Goal: Check status

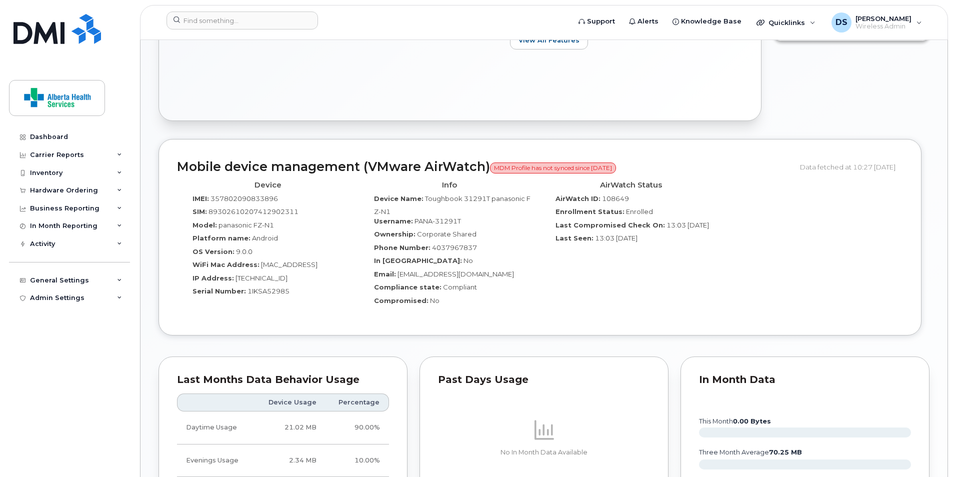
scroll to position [600, 0]
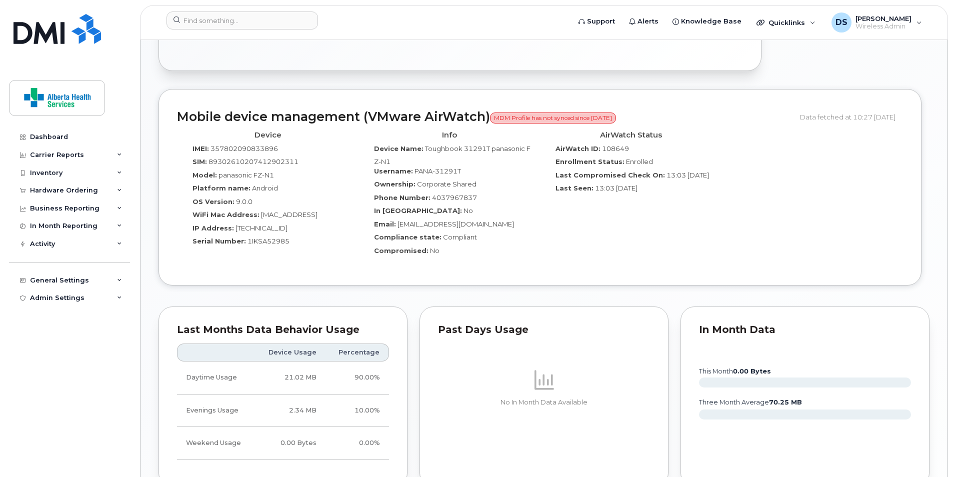
drag, startPoint x: 746, startPoint y: 214, endPoint x: 653, endPoint y: 309, distance: 132.6
click at [653, 309] on div "Past Days Usage No In Month Data Available" at bounding box center [544, 397] width 249 height 181
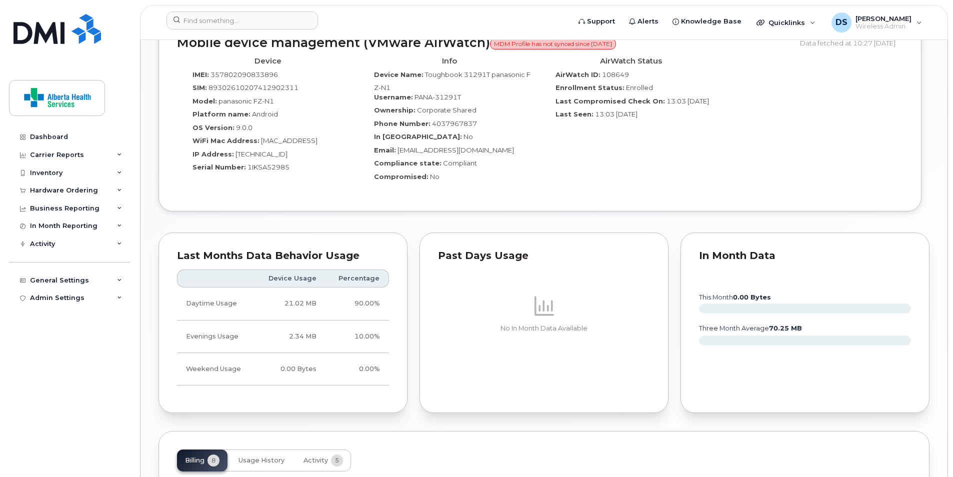
scroll to position [700, 0]
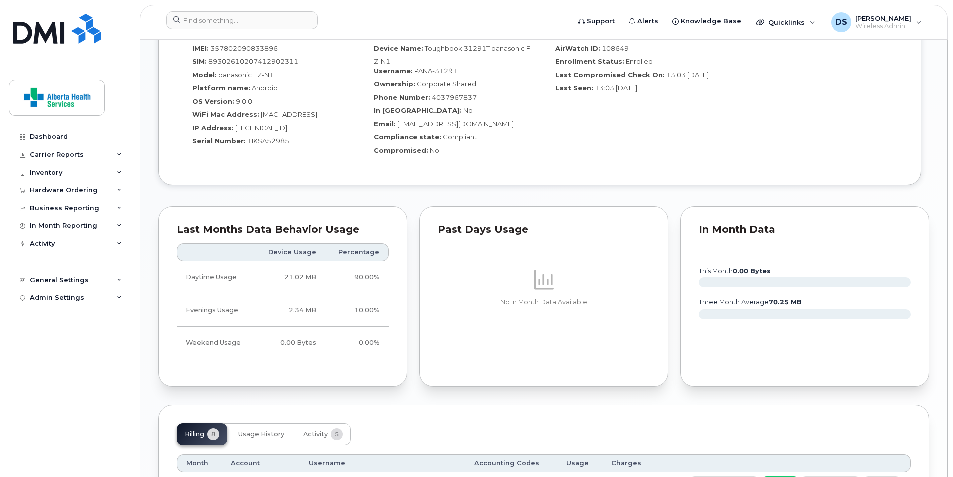
click at [657, 299] on div "Past Days Usage No In Month Data Available" at bounding box center [544, 297] width 249 height 181
click at [648, 282] on p at bounding box center [544, 280] width 212 height 24
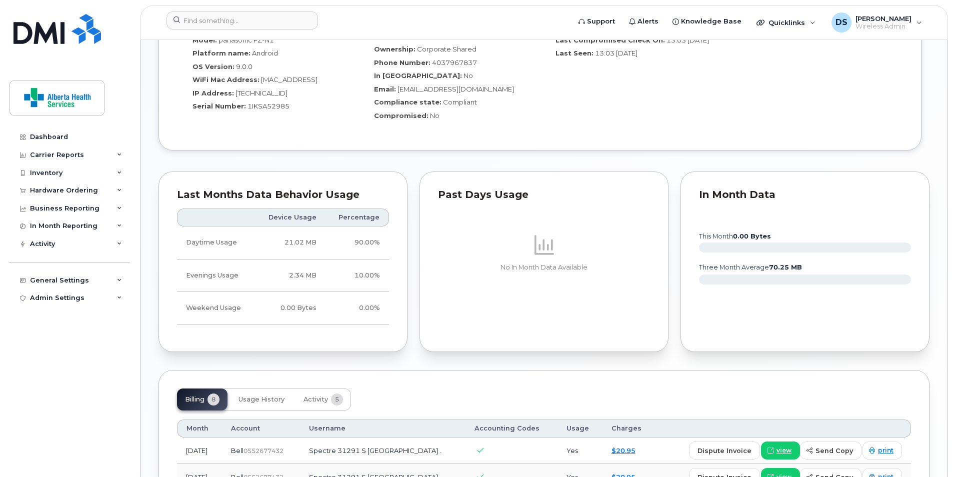
scroll to position [650, 0]
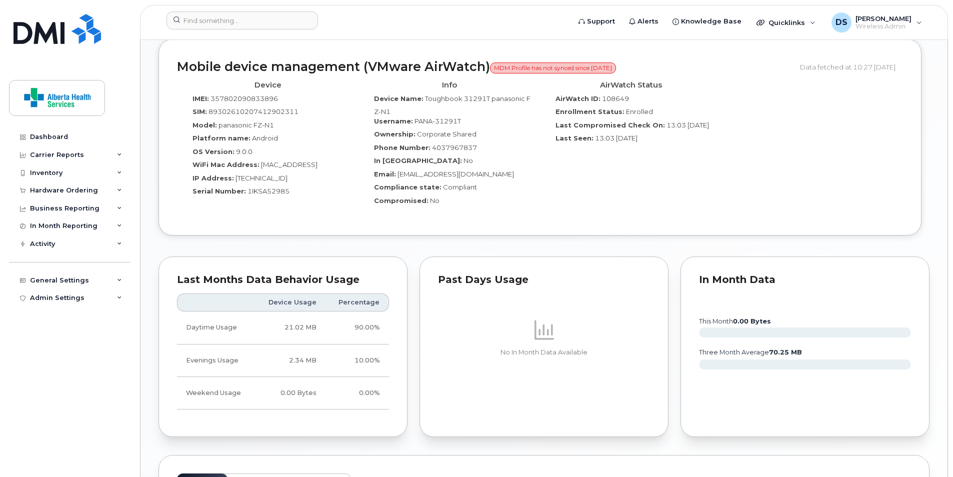
drag, startPoint x: 675, startPoint y: 153, endPoint x: 643, endPoint y: 164, distance: 33.8
click at [643, 164] on div "AirWatch Status AirWatch ID: 108649 Enrollment Status: Enrolled Last Compromise…" at bounding box center [631, 147] width 182 height 141
click at [628, 142] on span "13:03 [DATE]" at bounding box center [616, 138] width 43 height 8
click at [666, 163] on div "AirWatch Status AirWatch ID: 108649 Enrollment Status: Enrolled Last Compromise…" at bounding box center [631, 147] width 182 height 141
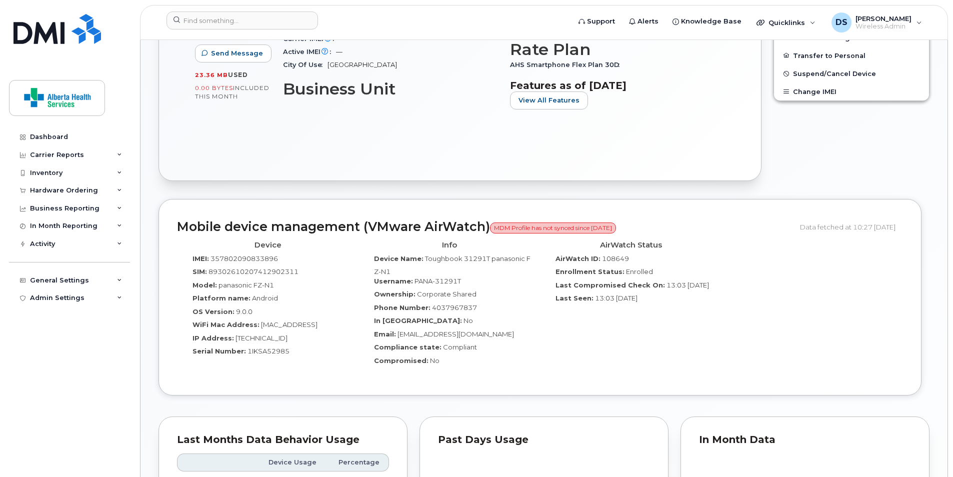
scroll to position [500, 0]
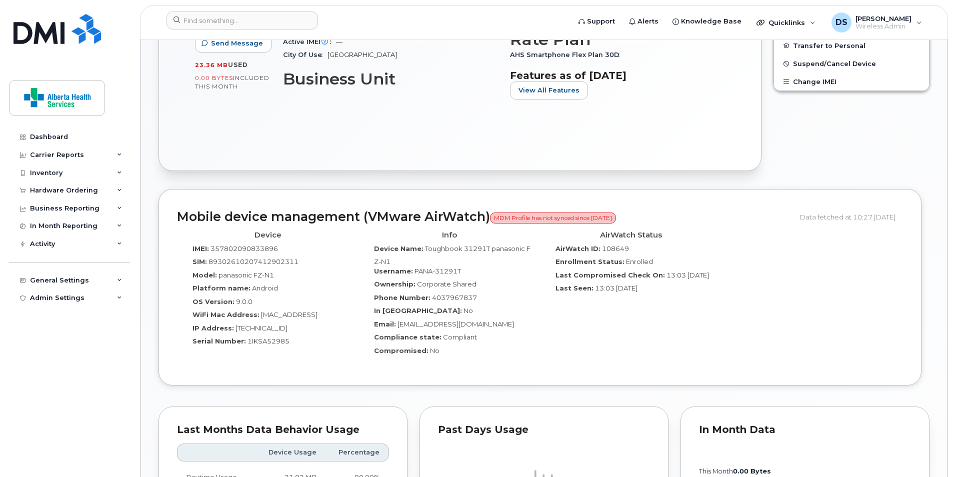
click at [458, 290] on div "Ownership: Corporate Shared" at bounding box center [449, 287] width 167 height 14
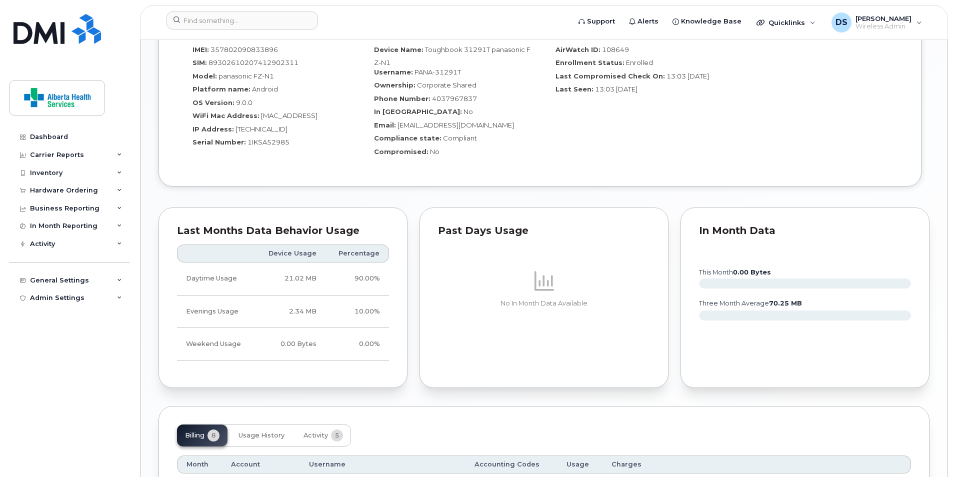
scroll to position [700, 0]
click at [548, 282] on icon at bounding box center [545, 280] width 20 height 20
click at [475, 231] on div "Past Days Usage" at bounding box center [544, 230] width 212 height 10
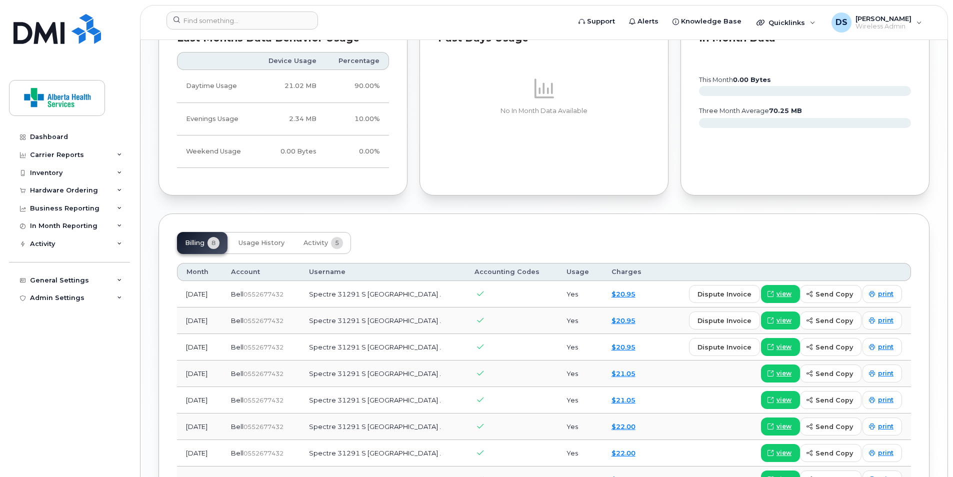
scroll to position [900, 0]
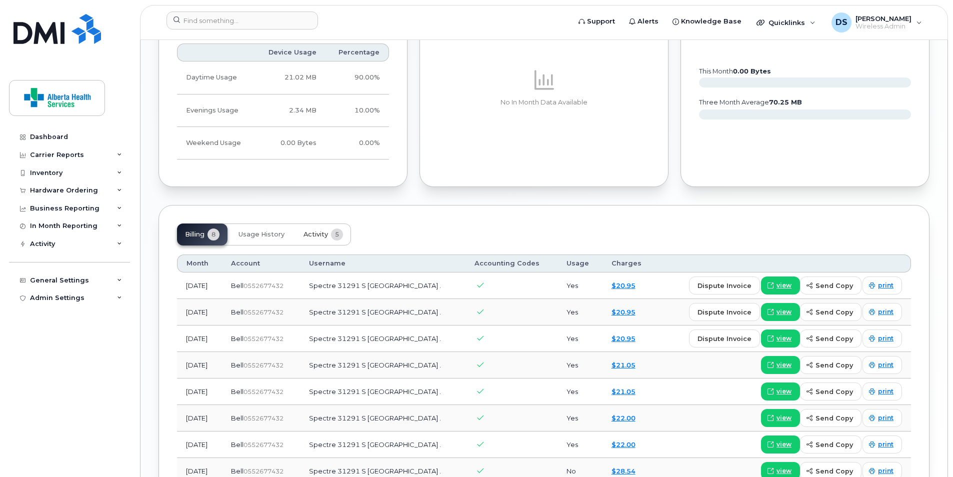
click at [314, 234] on span "Activity" at bounding box center [316, 235] width 25 height 8
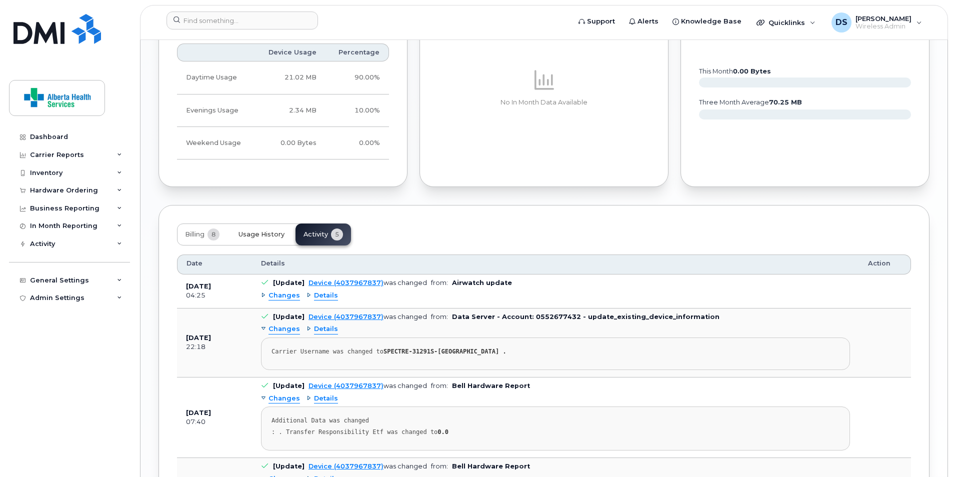
click at [265, 231] on span "Usage History" at bounding box center [262, 235] width 46 height 8
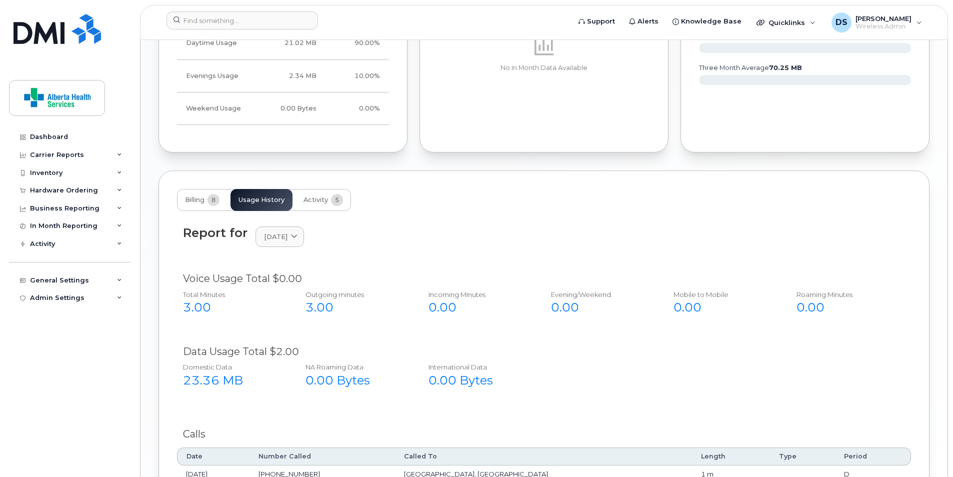
scroll to position [1000, 0]
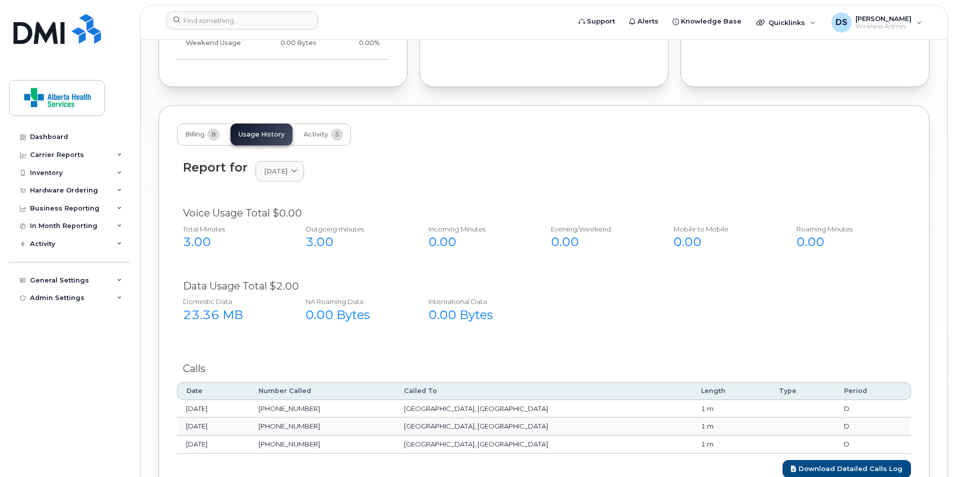
click at [263, 287] on div "Data Usage Total $2.00" at bounding box center [544, 286] width 722 height 15
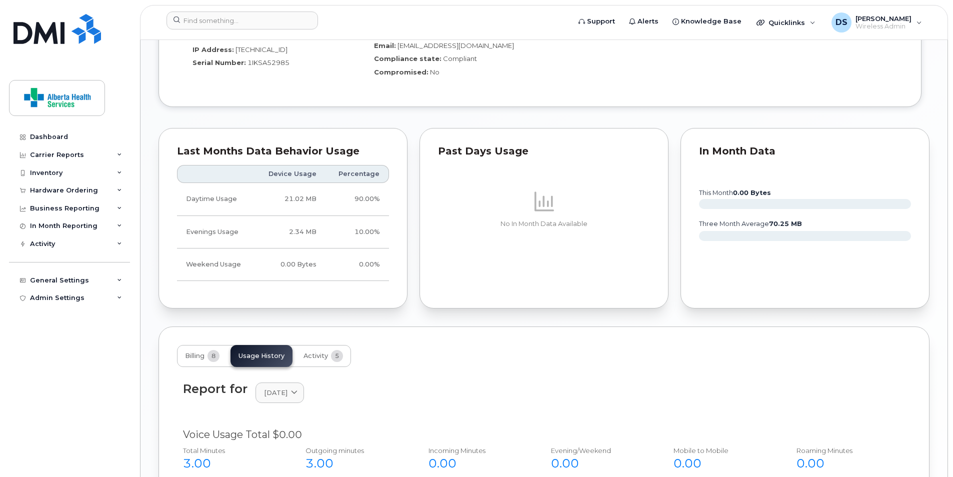
scroll to position [679, 0]
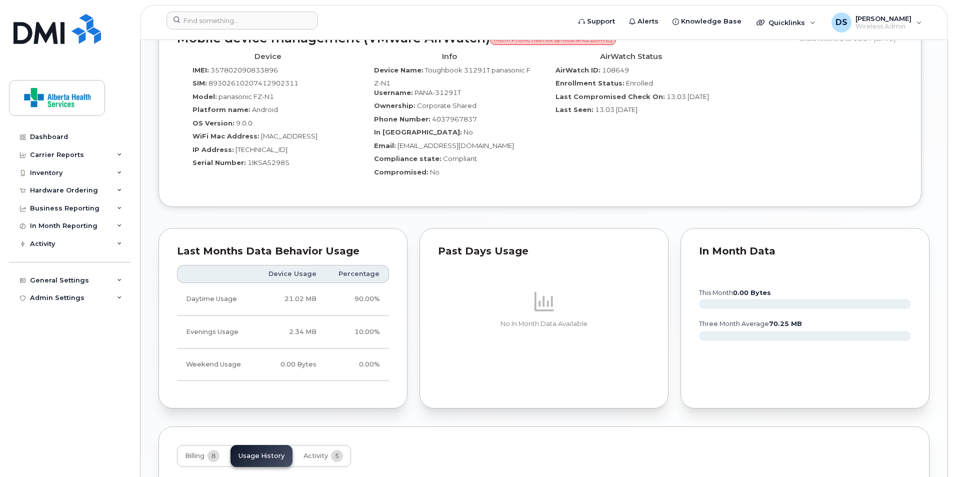
click at [588, 184] on div "AirWatch Status AirWatch ID: 108649 Enrollment Status: Enrolled Last Compromise…" at bounding box center [631, 118] width 182 height 141
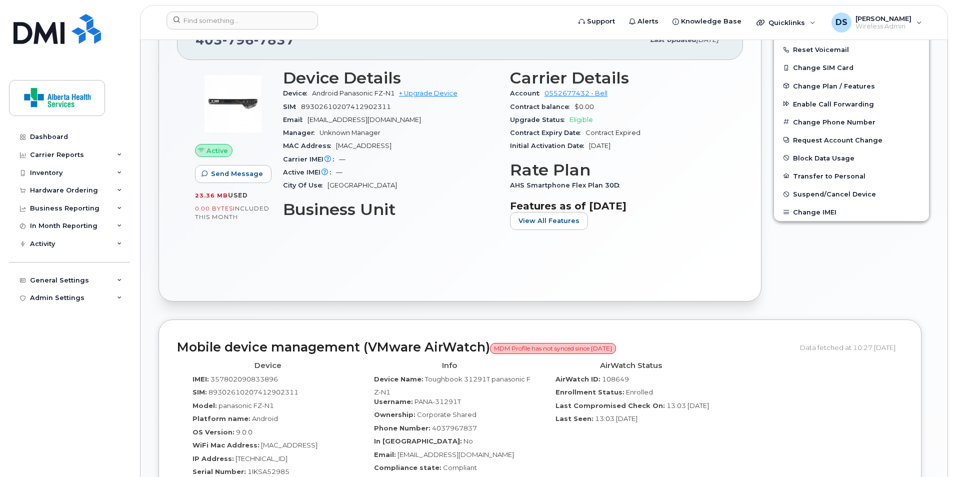
scroll to position [329, 0]
